Goal: Complete application form

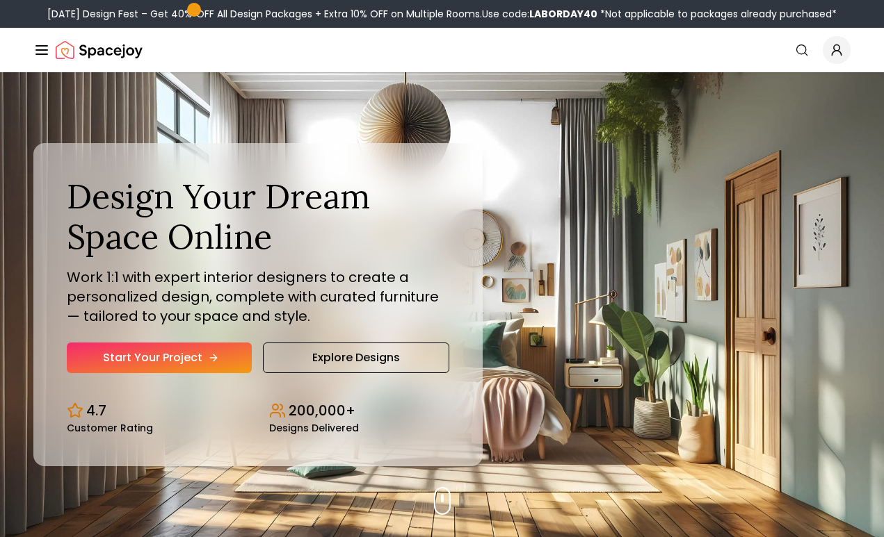
click at [177, 350] on link "Start Your Project" at bounding box center [159, 358] width 185 height 31
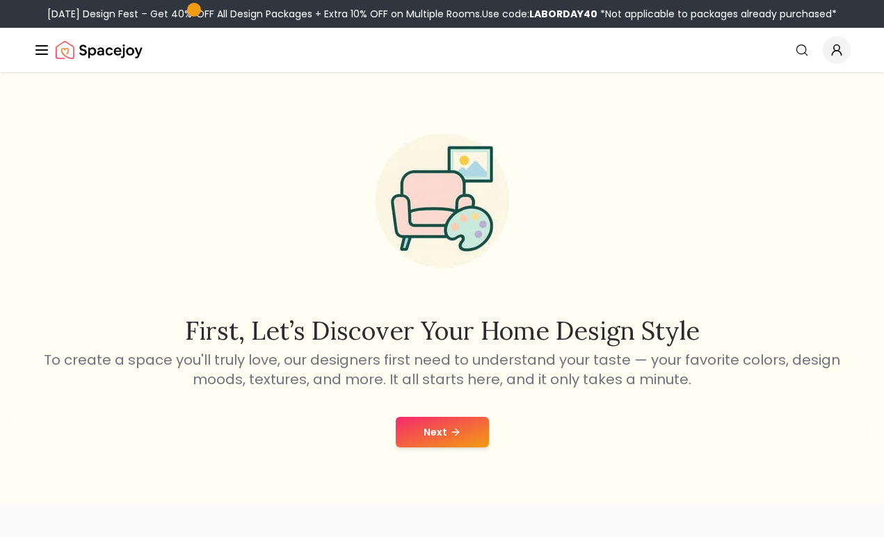
click at [444, 426] on button "Next" at bounding box center [442, 432] width 93 height 31
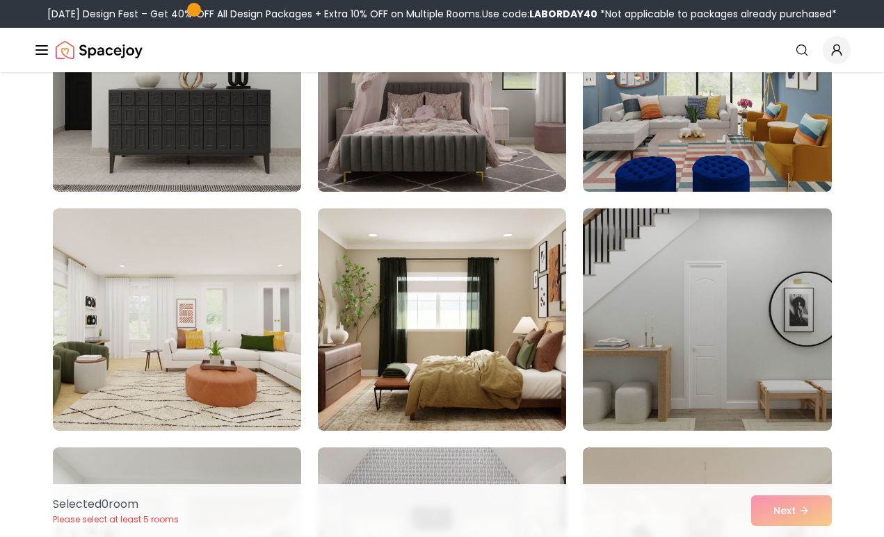
scroll to position [1177, 0]
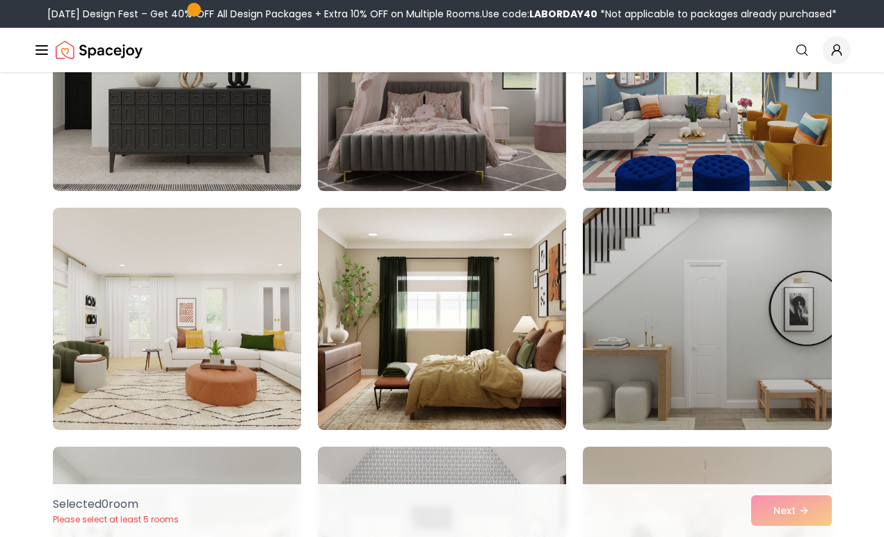
click at [778, 504] on div "Selected 0 room Please select at least 5 rooms Next" at bounding box center [442, 511] width 801 height 53
